Goal: Information Seeking & Learning: Check status

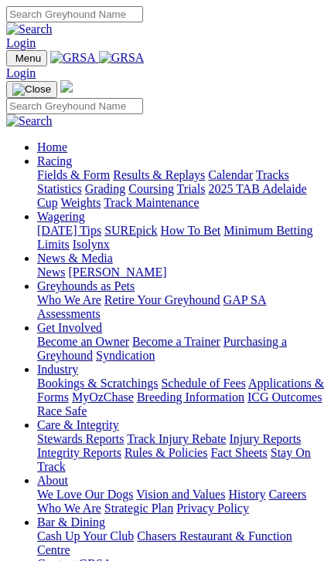
scroll to position [232, 0]
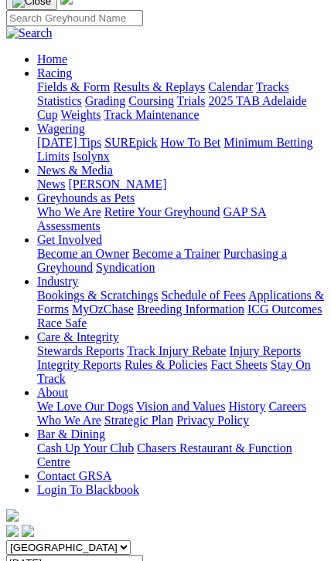
scroll to position [117, 0]
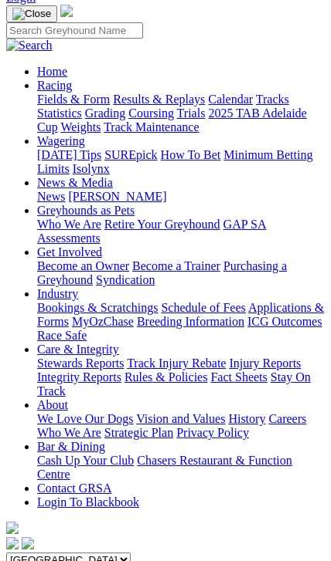
scroll to position [97, 0]
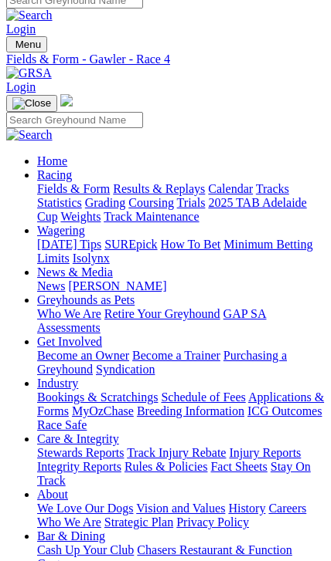
scroll to position [19, 0]
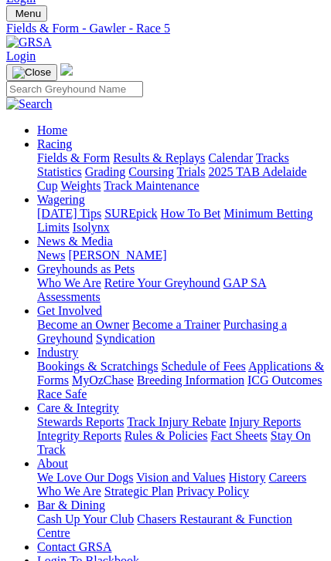
scroll to position [0, 127]
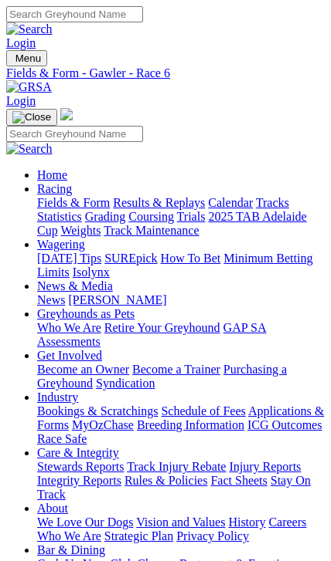
scroll to position [0, 234]
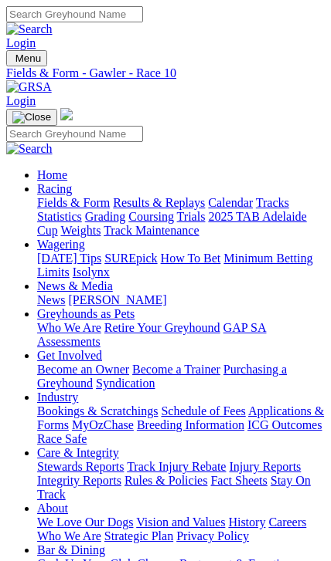
type input "[DATE]"
